Goal: Transaction & Acquisition: Obtain resource

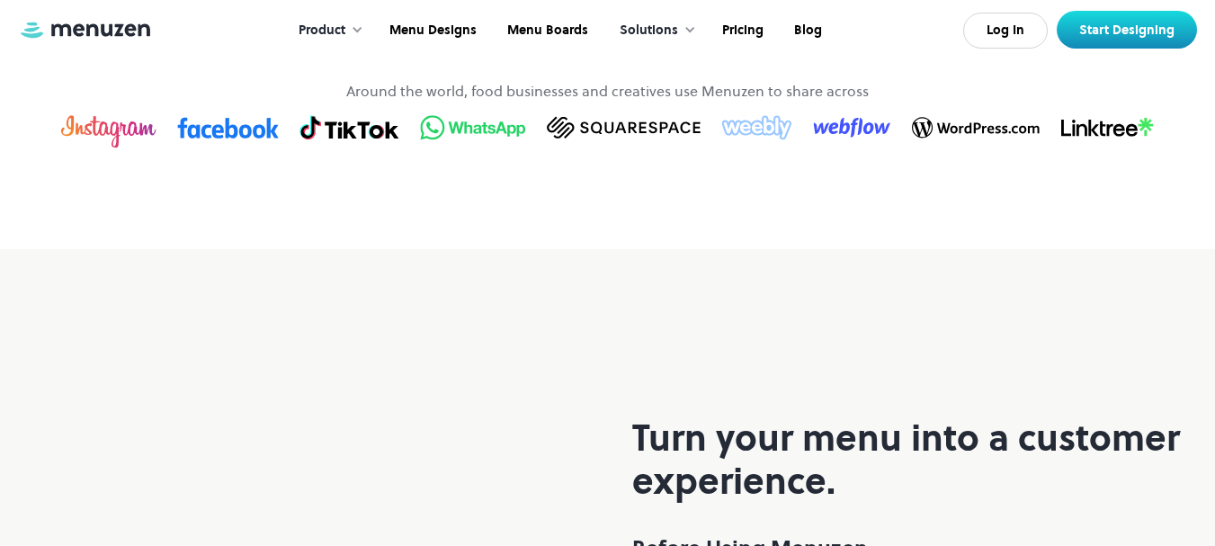
scroll to position [1079, 0]
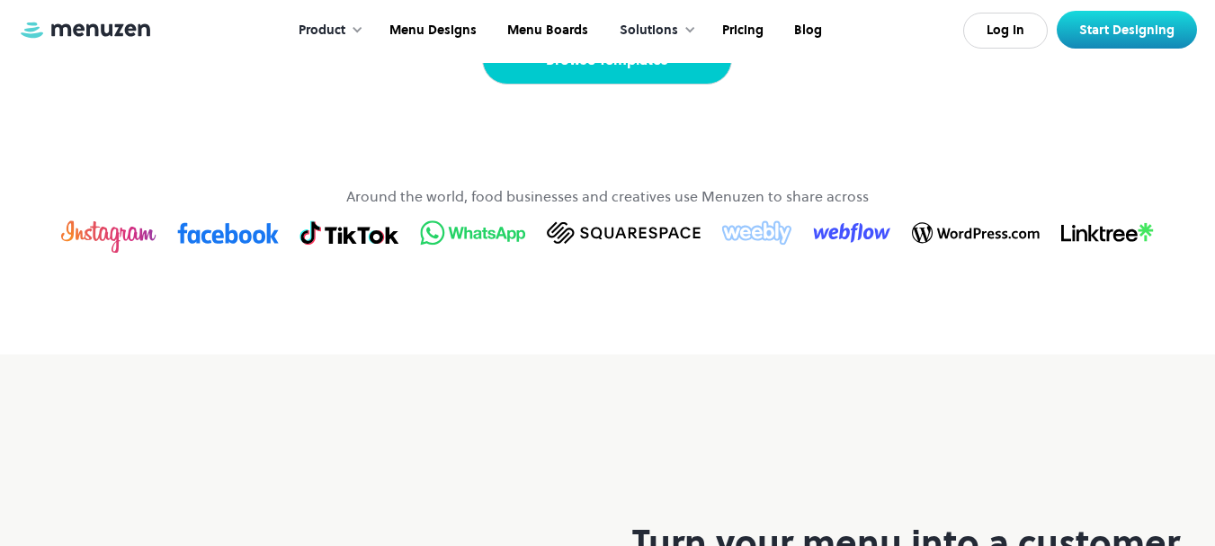
click at [640, 85] on link "Browse Templates" at bounding box center [607, 59] width 250 height 50
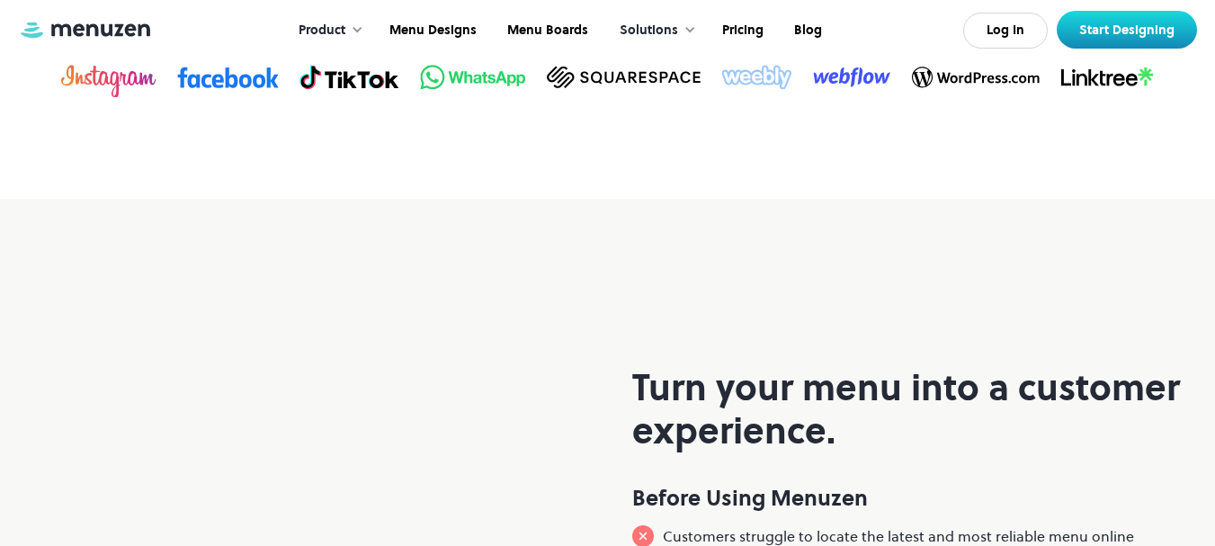
scroll to position [1709, 0]
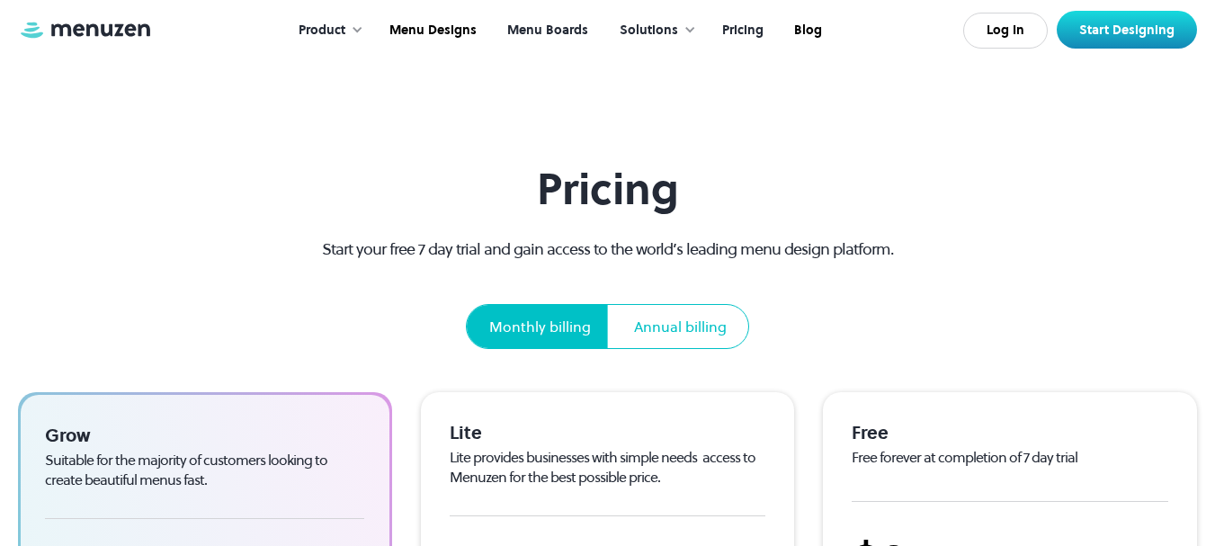
click at [550, 32] on link "Menu Boards" at bounding box center [546, 31] width 112 height 56
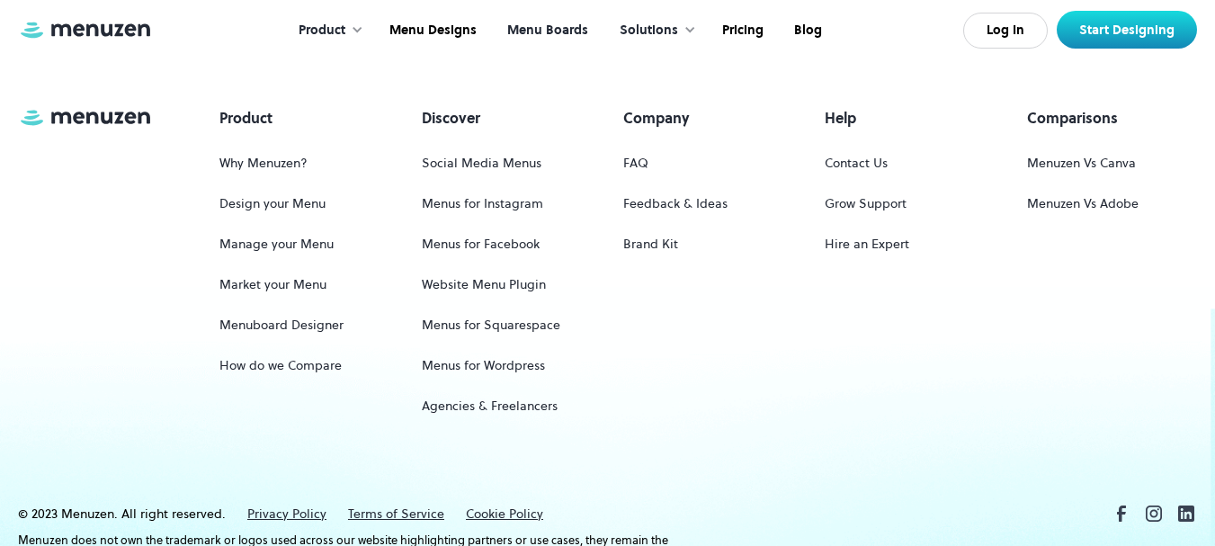
scroll to position [2697, 0]
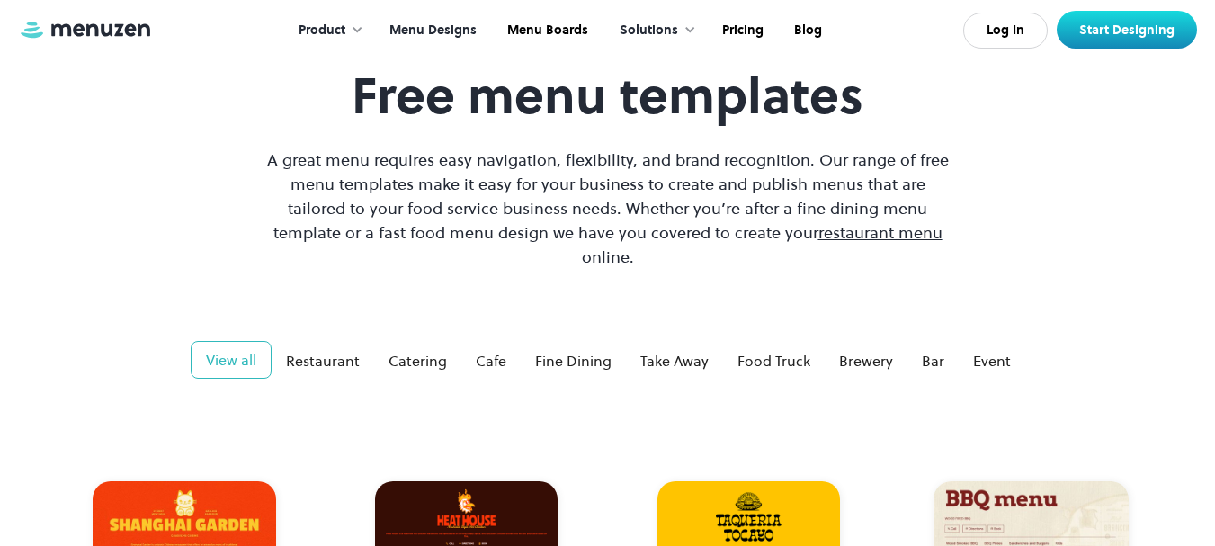
scroll to position [270, 0]
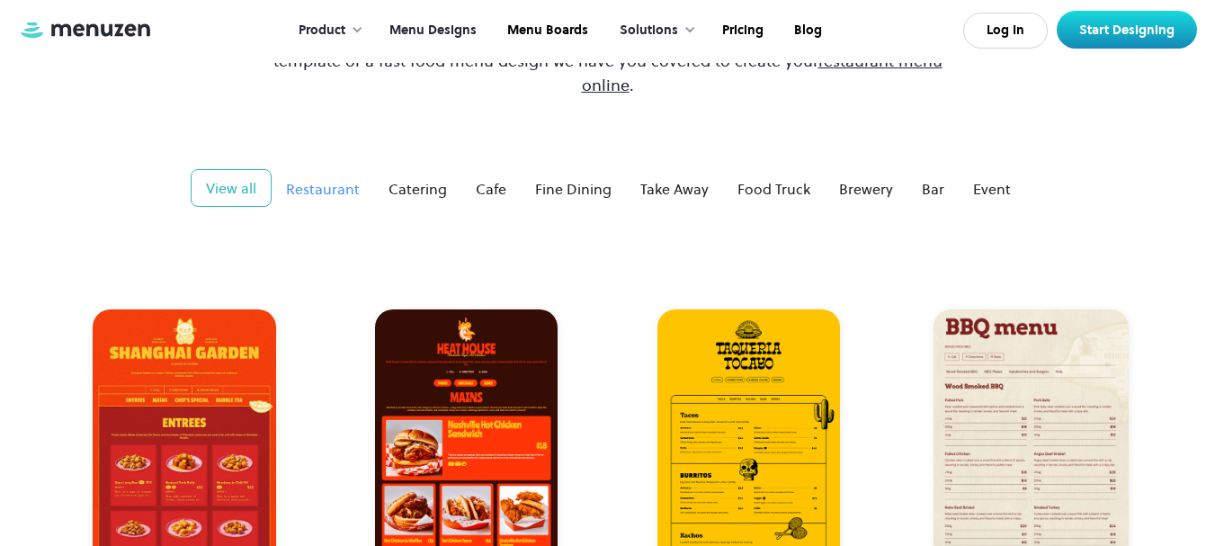
click at [328, 178] on div "Restaurant" at bounding box center [323, 189] width 74 height 22
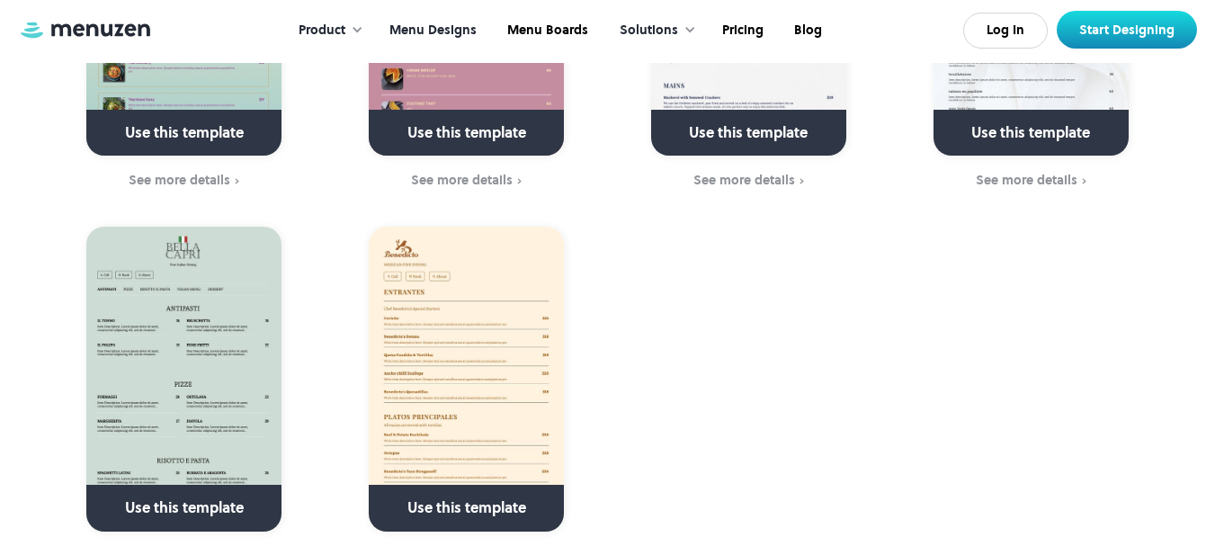
scroll to position [4857, 0]
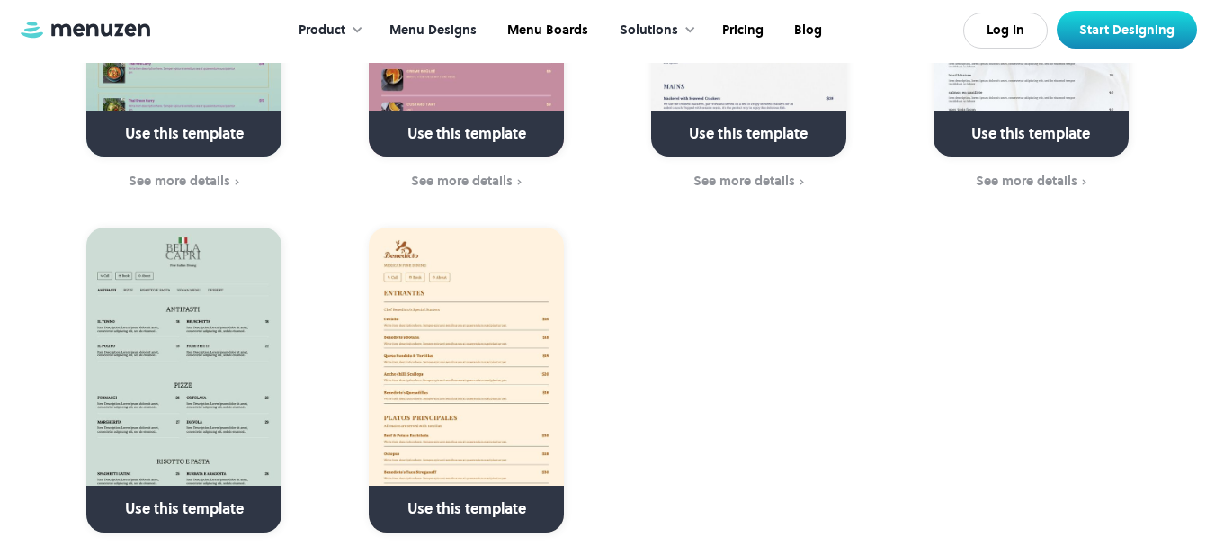
click at [213, 335] on img at bounding box center [183, 380] width 195 height 305
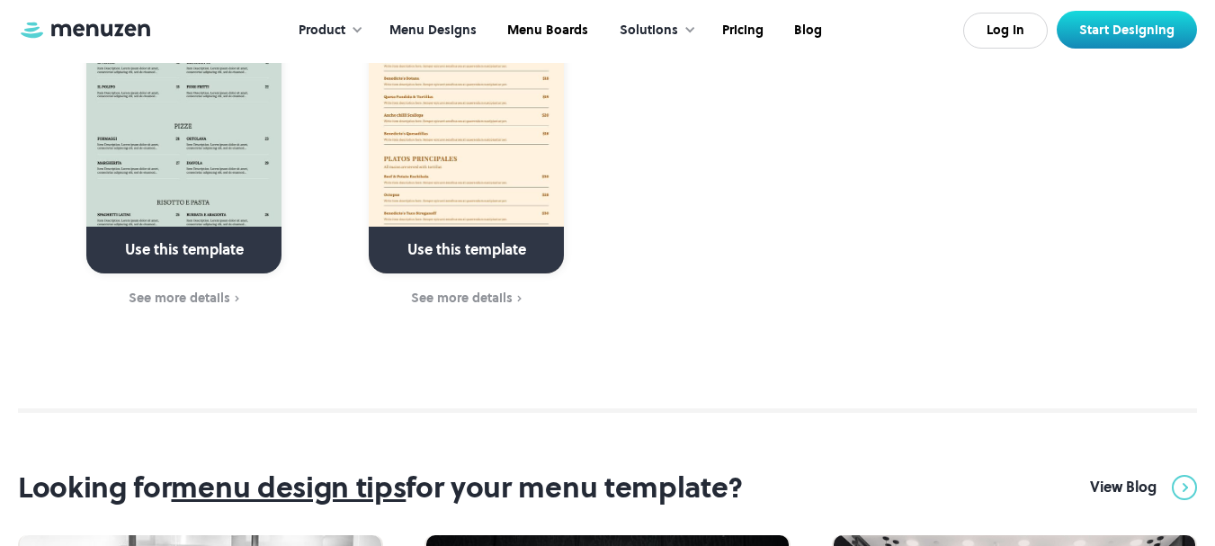
scroll to position [5127, 0]
